Goal: Communication & Community: Answer question/provide support

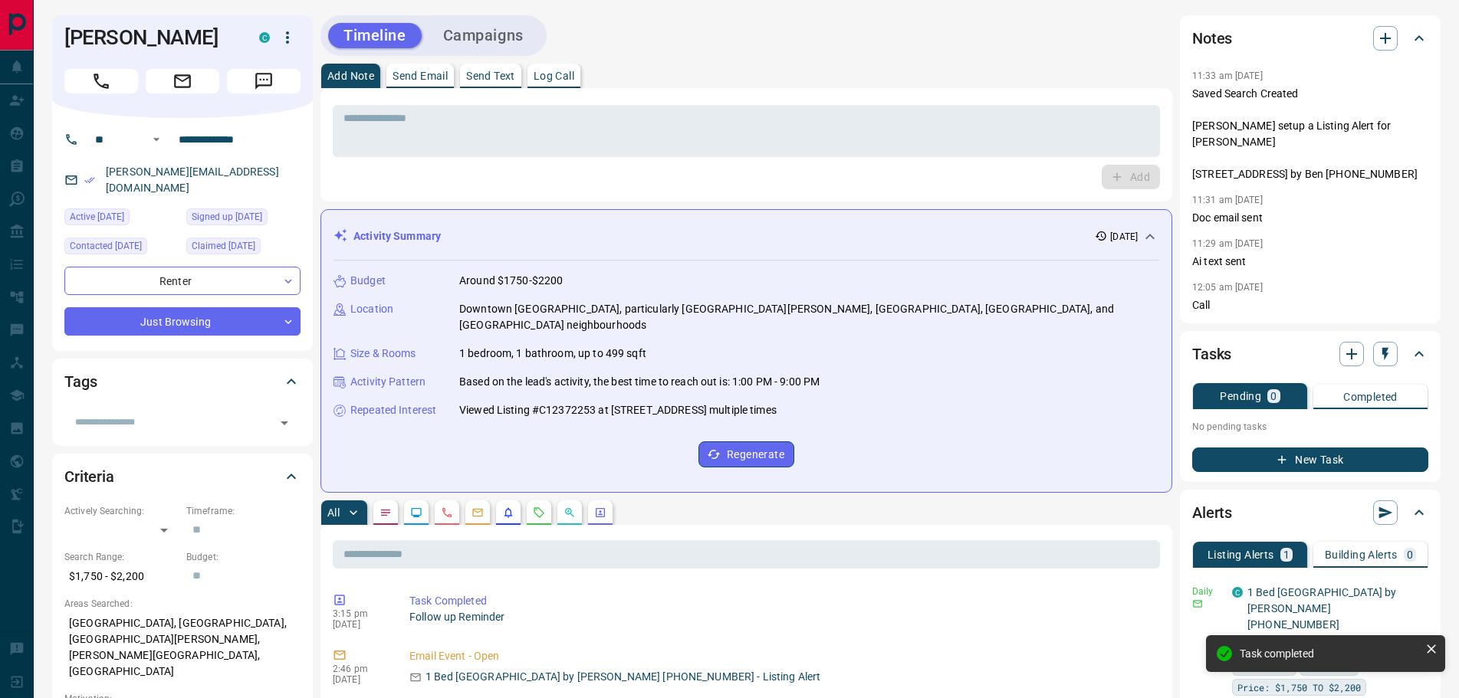
click at [264, 79] on icon "Message" at bounding box center [263, 81] width 17 height 17
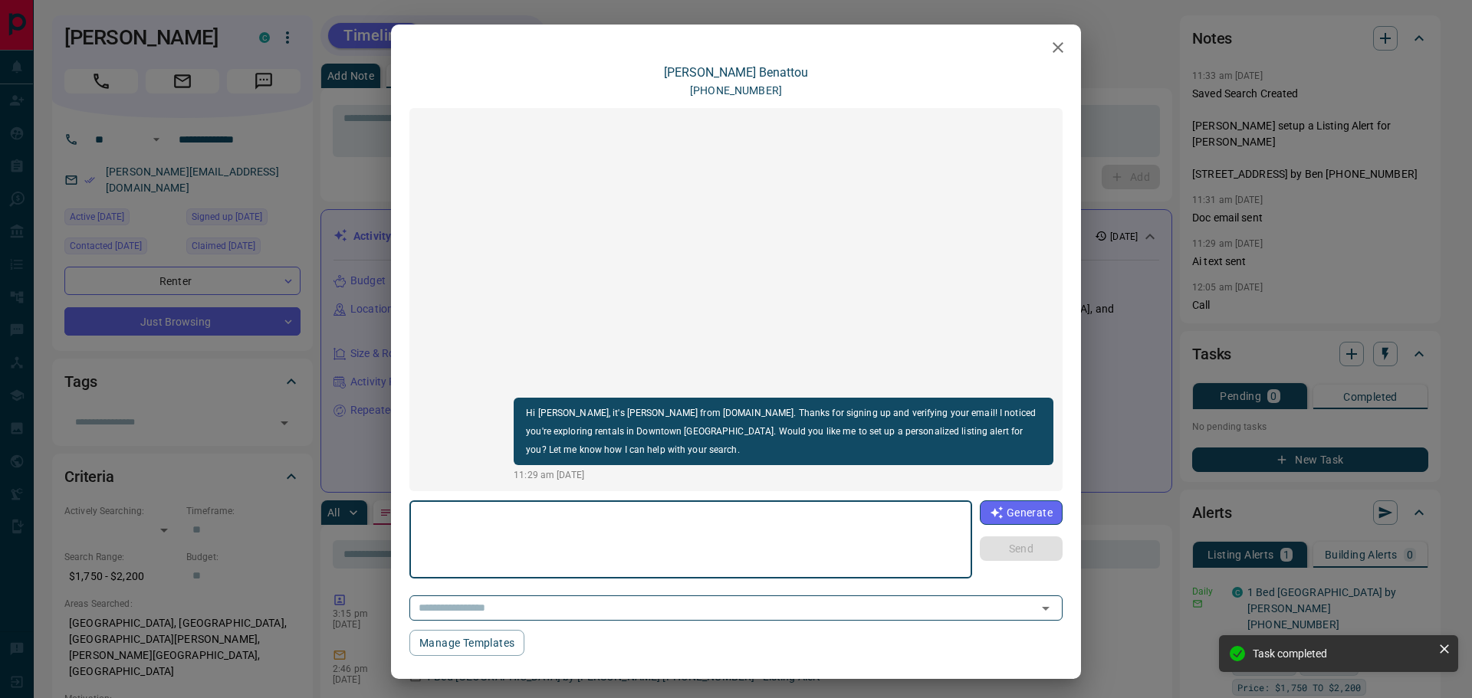
click at [533, 537] on textarea at bounding box center [690, 540] width 541 height 65
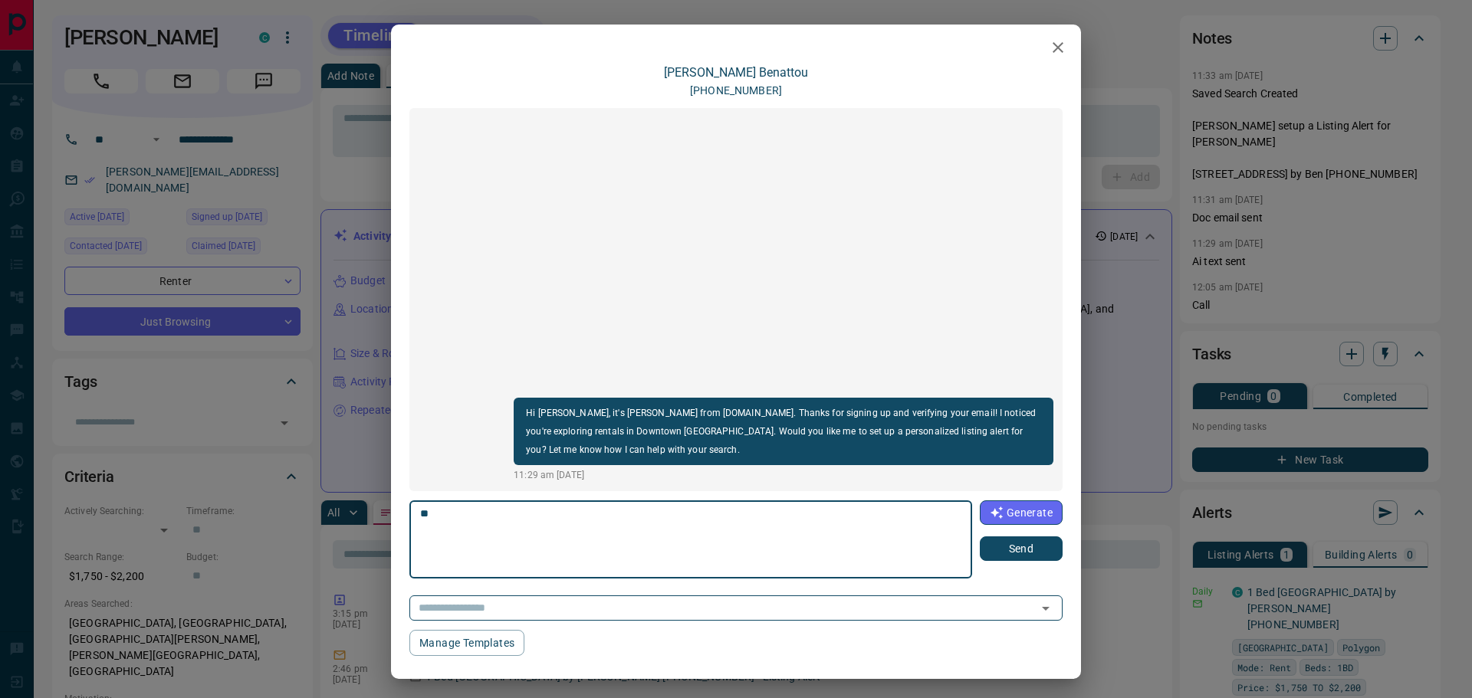
type textarea "*"
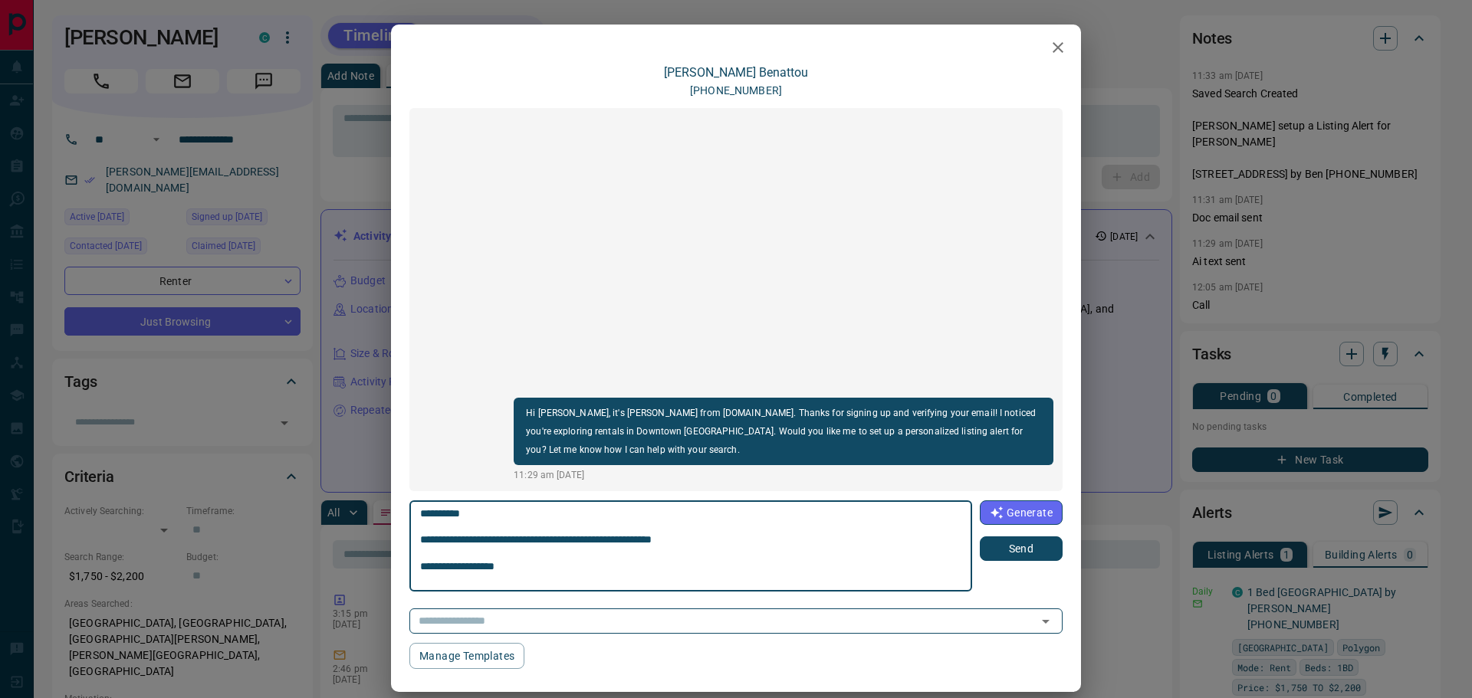
type textarea "**********"
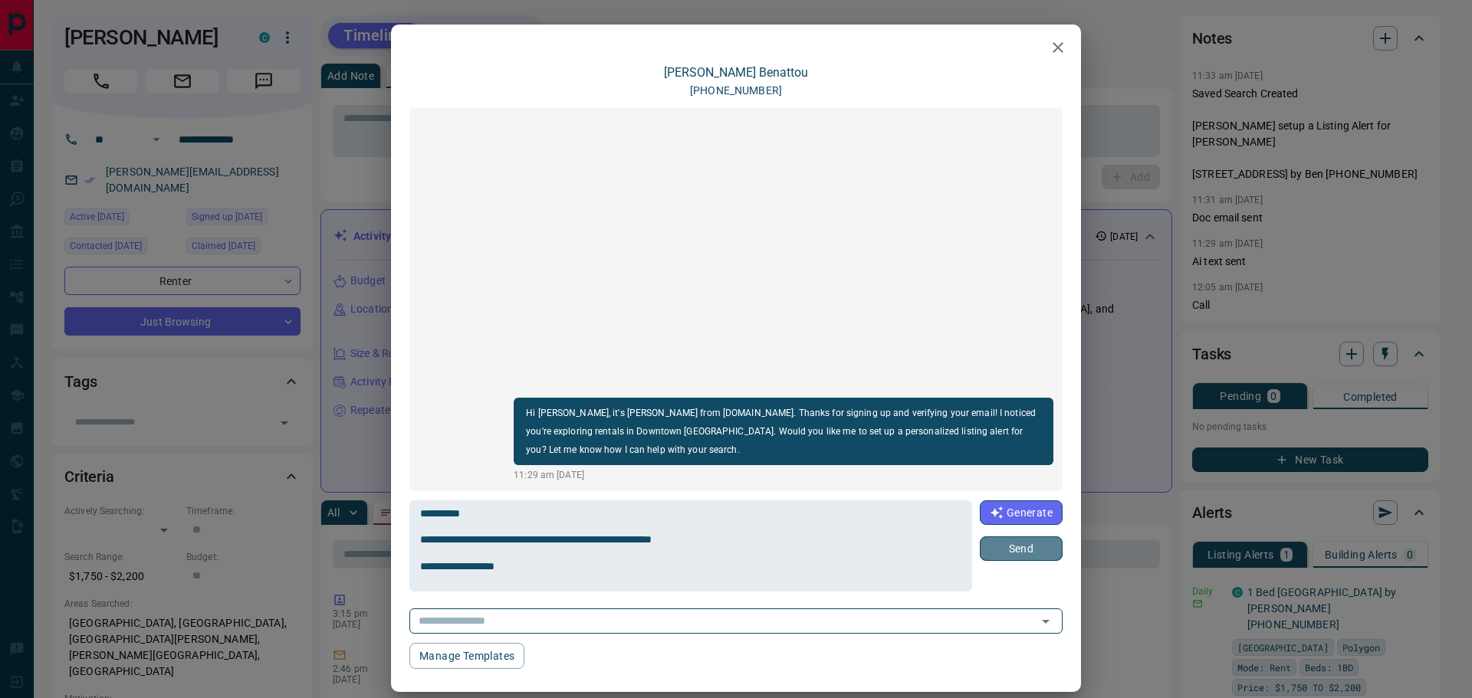
click at [996, 544] on button "Send" at bounding box center [1021, 549] width 83 height 25
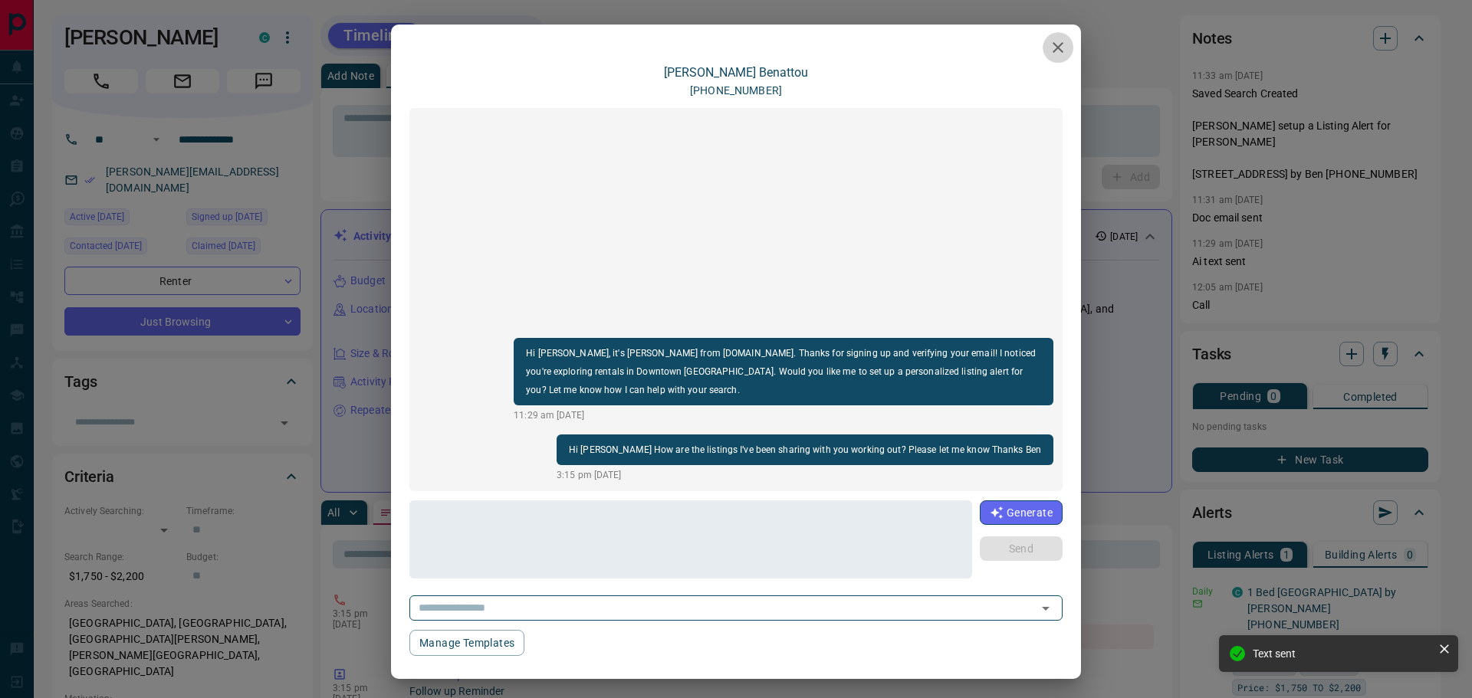
click at [1050, 51] on icon "button" at bounding box center [1058, 47] width 18 height 18
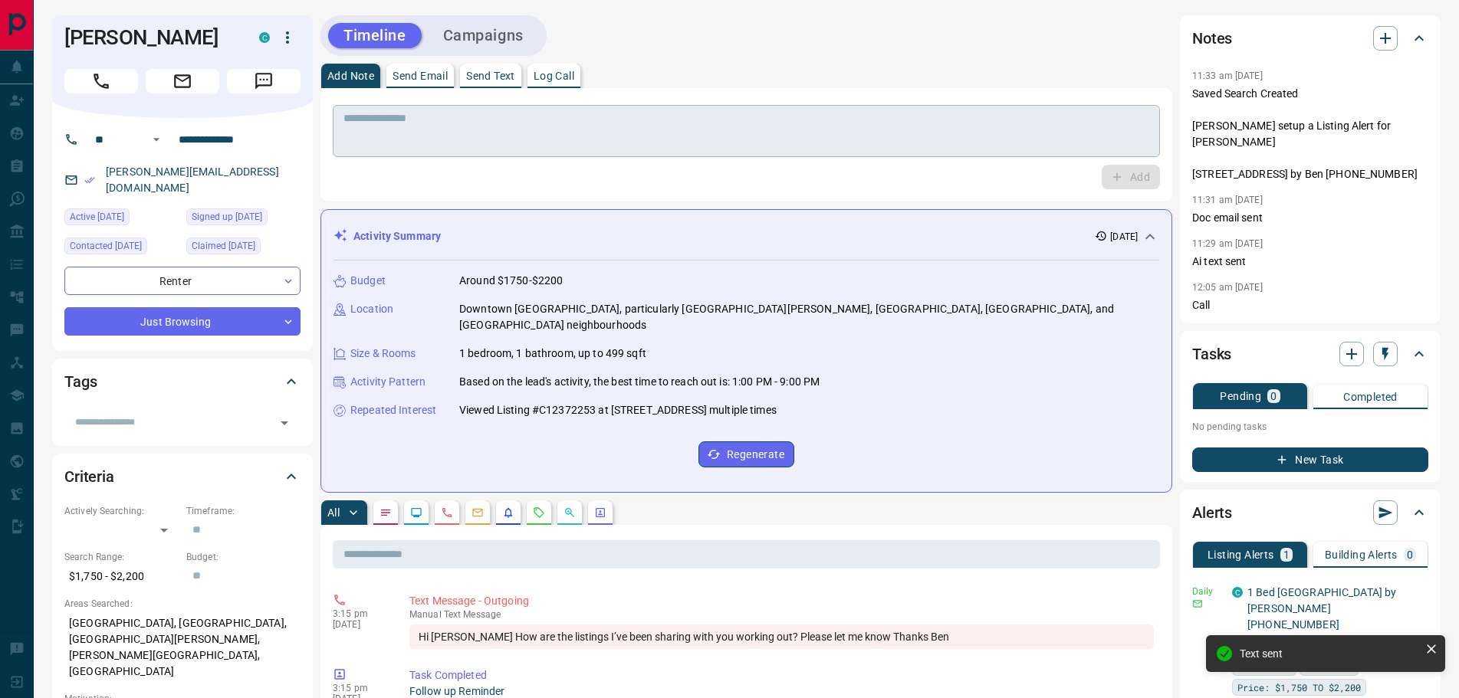
click at [419, 146] on textarea at bounding box center [746, 131] width 806 height 39
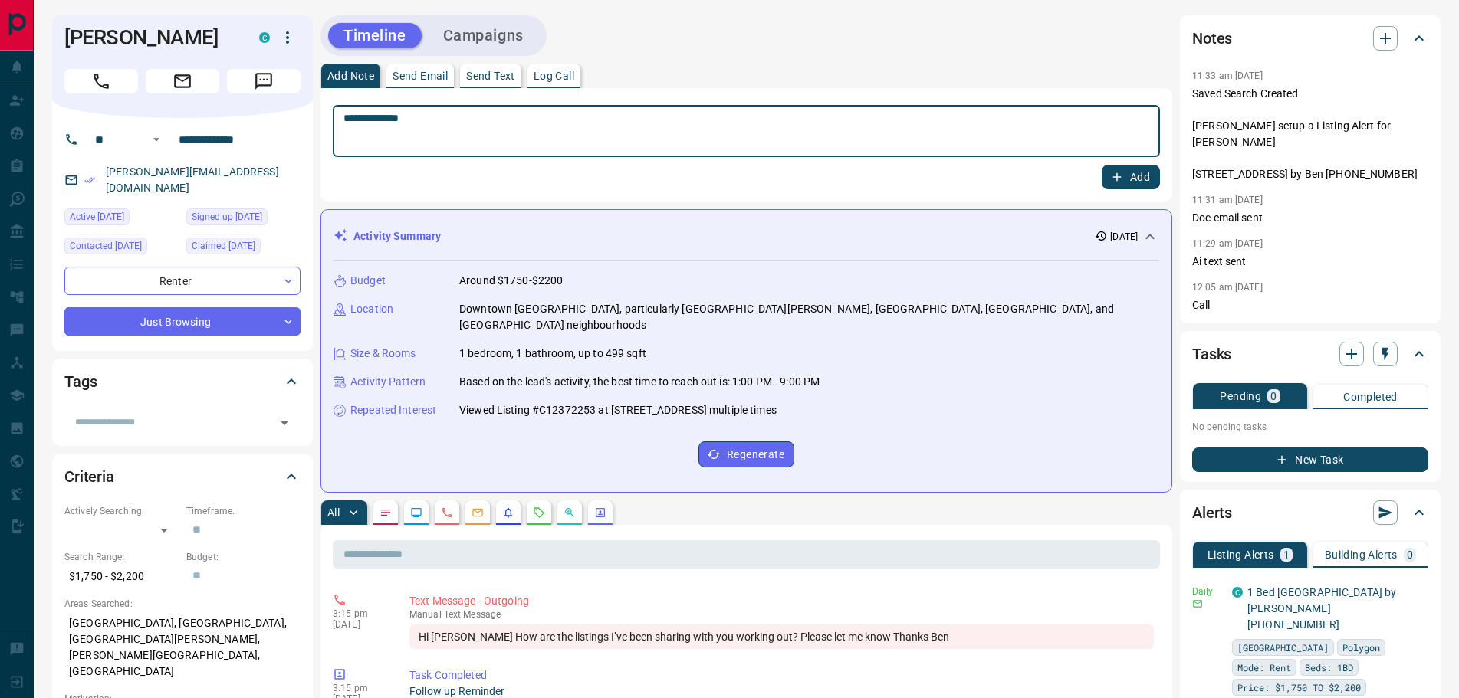
type textarea "**********"
click at [1125, 172] on button "Add" at bounding box center [1131, 177] width 58 height 25
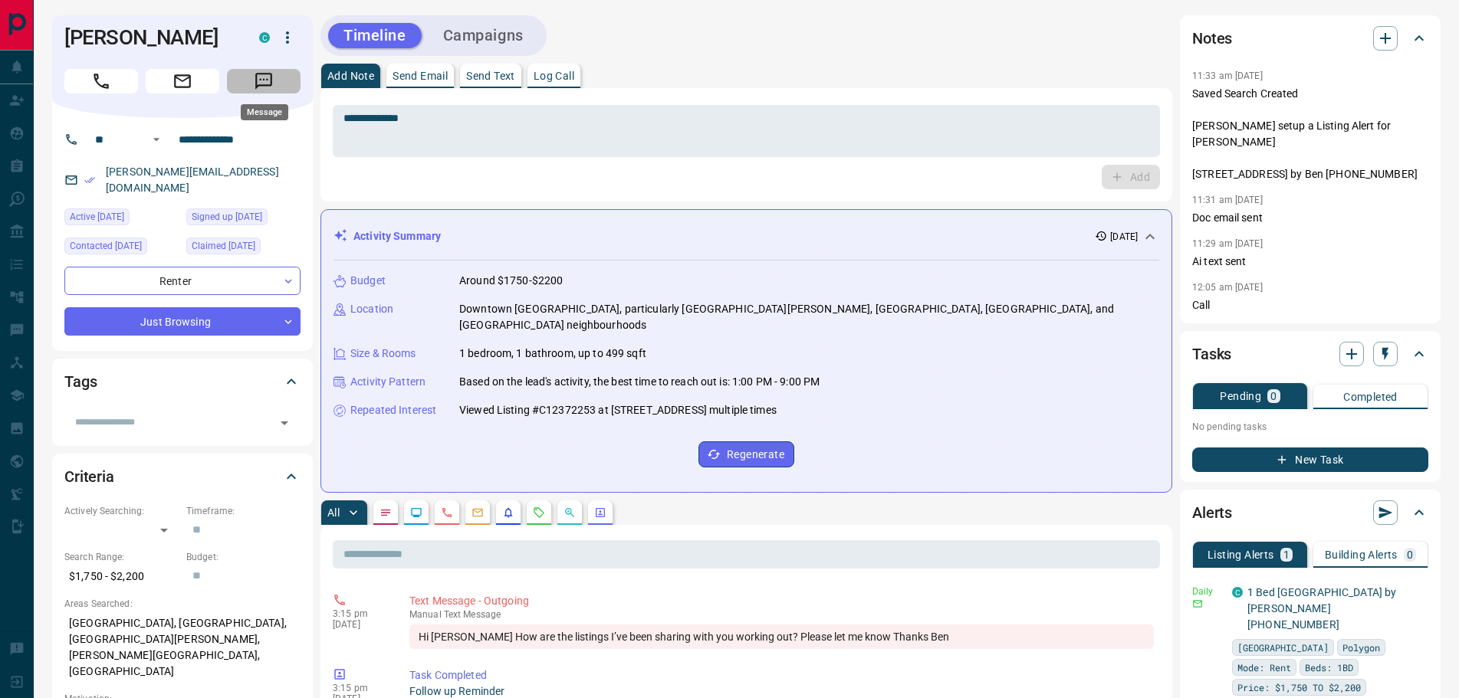
click at [268, 80] on icon "Message" at bounding box center [264, 81] width 20 height 20
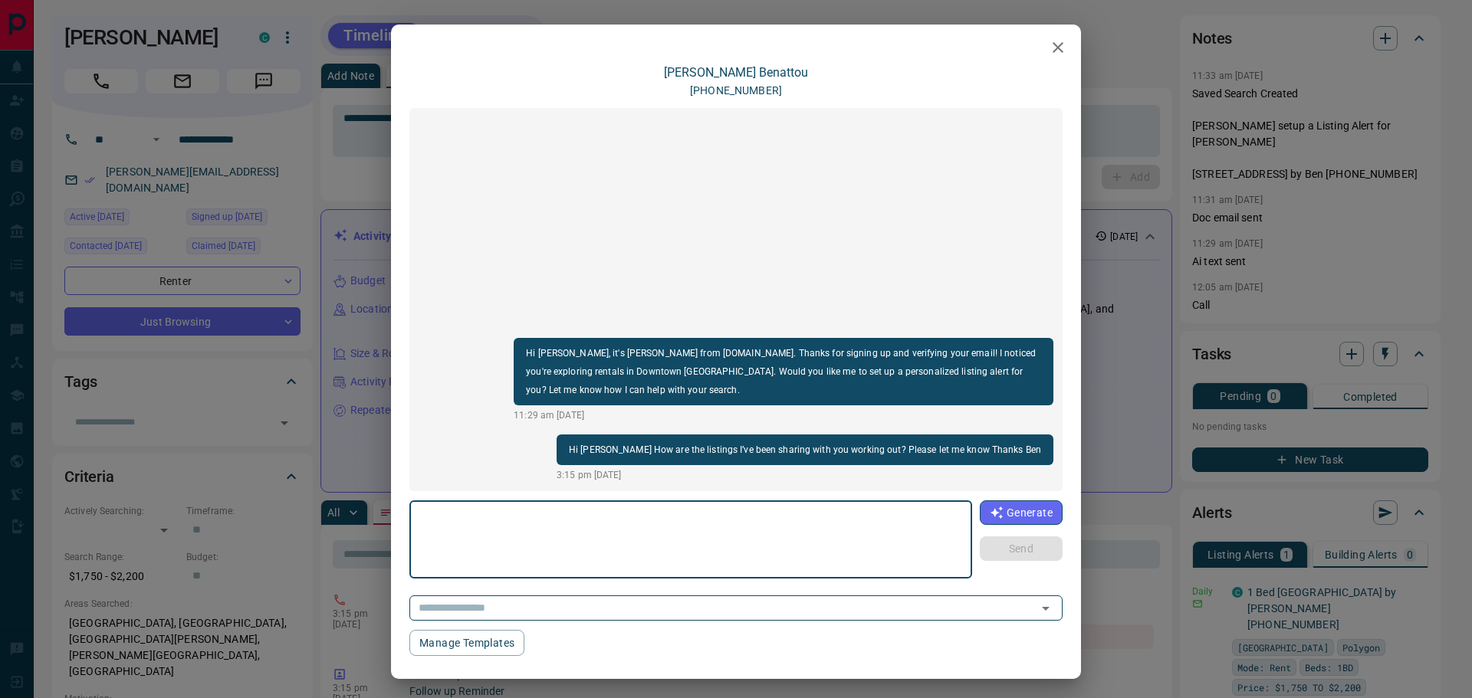
click at [1059, 49] on icon "button" at bounding box center [1058, 47] width 18 height 18
